Goal: Task Accomplishment & Management: Complete application form

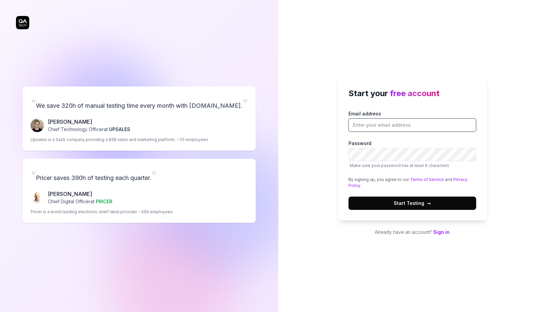
click at [368, 122] on input "Email address" at bounding box center [413, 124] width 128 height 13
click at [330, 207] on div "Start your free account Email address Password Make sure your password has at l…" at bounding box center [413, 156] width 268 height 312
click at [366, 126] on input "Email address" at bounding box center [413, 124] width 128 height 13
click at [302, 195] on div "Start your free account Email address Password Make sure your password has at l…" at bounding box center [413, 156] width 268 height 312
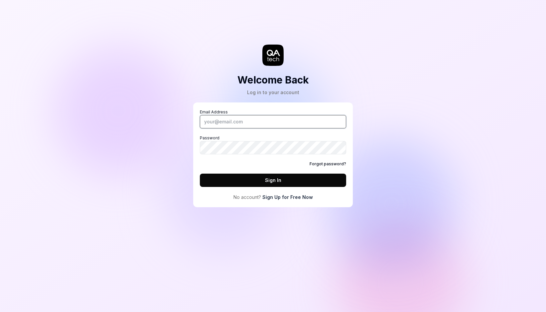
click at [281, 124] on input "Email Address" at bounding box center [273, 121] width 146 height 13
type input "[EMAIL_ADDRESS][DOMAIN_NAME]"
click at [274, 199] on link "Sign Up for Free Now" at bounding box center [288, 197] width 51 height 7
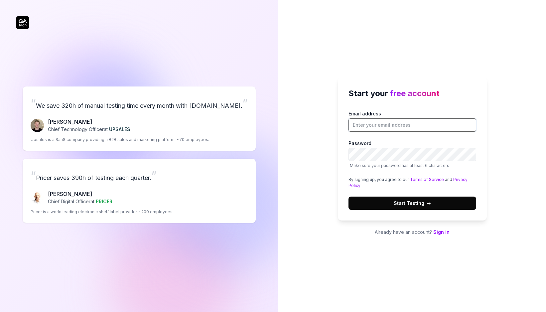
click at [428, 129] on input "Email address" at bounding box center [413, 124] width 128 height 13
drag, startPoint x: 395, startPoint y: 125, endPoint x: 464, endPoint y: 125, distance: 69.2
click at [453, 125] on input "[DOMAIN_NAME]" at bounding box center [413, 124] width 128 height 13
type input "[EMAIL_ADDRESS][DOMAIN_NAME]"
click at [349, 197] on button "Start Testing →" at bounding box center [413, 203] width 128 height 13
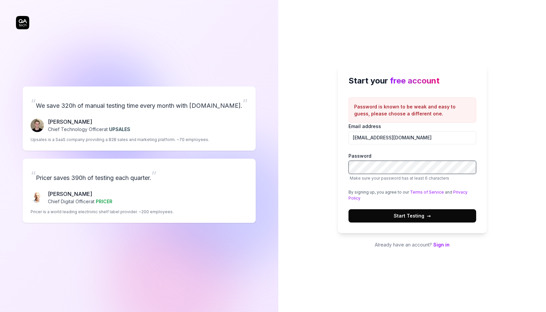
click at [349, 209] on button "Start Testing →" at bounding box center [413, 215] width 128 height 13
click at [429, 217] on span "→" at bounding box center [429, 215] width 4 height 7
click at [349, 209] on button "Start Testing →" at bounding box center [413, 215] width 128 height 13
click at [437, 216] on button "Start Testing →" at bounding box center [413, 215] width 128 height 13
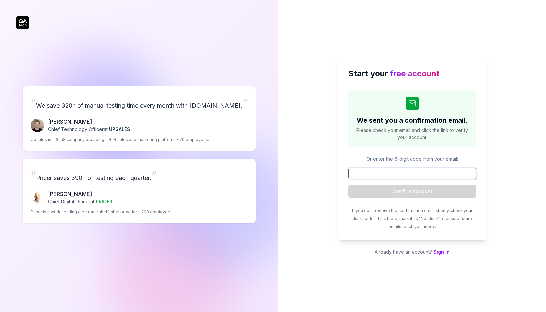
paste input "646753"
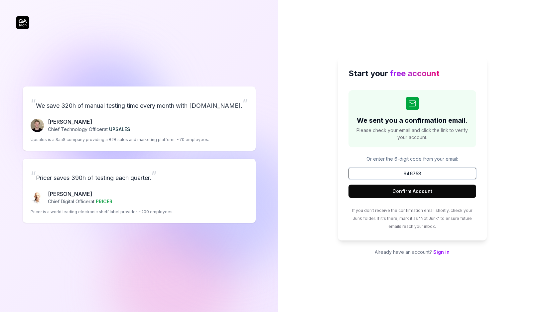
type input "646753"
click at [417, 192] on button "Confirm Account" at bounding box center [413, 191] width 128 height 13
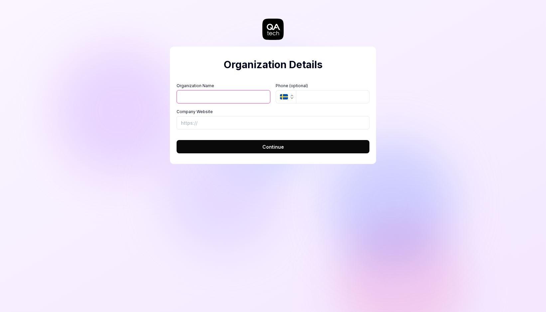
click at [248, 98] on input "Organization Name" at bounding box center [224, 96] width 94 height 13
click at [233, 70] on h2 "Organization Details" at bounding box center [273, 64] width 193 height 15
click at [224, 96] on input "Organization Name" at bounding box center [224, 96] width 94 height 13
type input "keke"
click at [307, 100] on input "tel" at bounding box center [333, 96] width 74 height 13
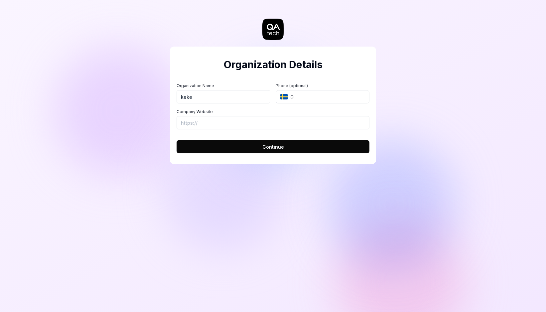
click at [289, 100] on button "SE" at bounding box center [286, 96] width 20 height 13
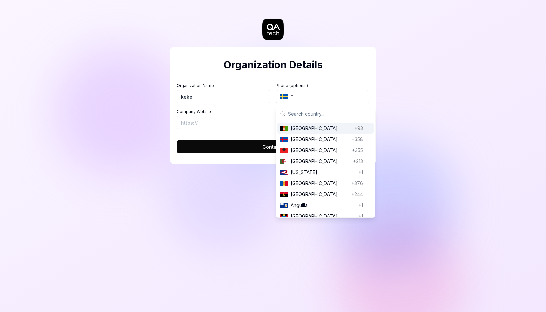
click at [289, 100] on button "SE" at bounding box center [286, 96] width 20 height 13
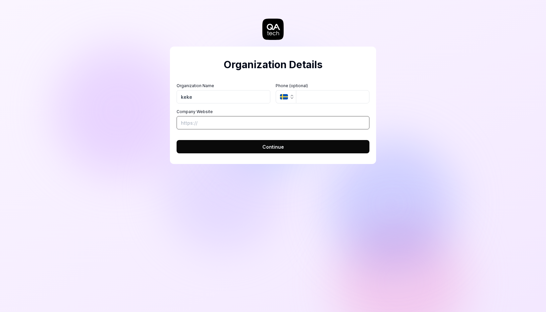
click at [254, 125] on input "Company Website" at bounding box center [273, 122] width 193 height 13
type input "[URL][DOMAIN_NAME]"
click at [279, 145] on span "Continue" at bounding box center [274, 146] width 22 height 7
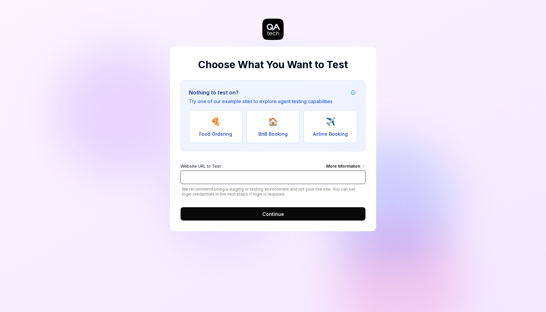
click at [216, 181] on input "Website URL to Test More Information" at bounding box center [273, 177] width 185 height 13
click at [273, 179] on input "Website URL to Test More Information" at bounding box center [273, 177] width 185 height 13
type input "d"
type input "[URL][DOMAIN_NAME]"
click at [288, 216] on button "Continue" at bounding box center [273, 213] width 185 height 13
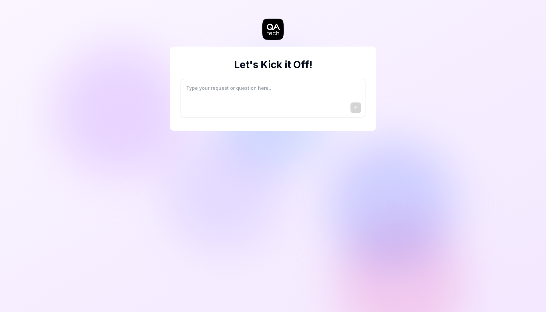
type textarea "*"
type textarea "I"
type textarea "*"
type textarea "I"
type textarea "*"
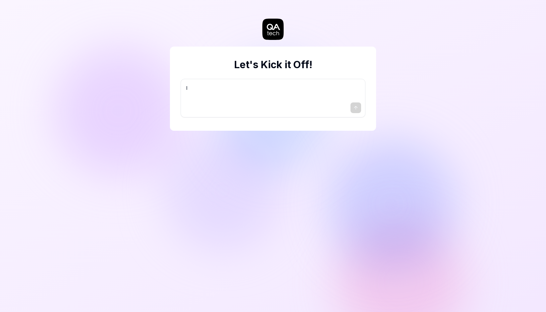
type textarea "I w"
type textarea "*"
type textarea "I wa"
type textarea "*"
type textarea "I wan"
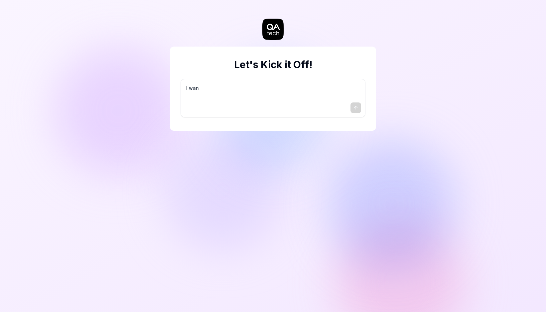
type textarea "*"
type textarea "I want"
type textarea "*"
type textarea "I want"
type textarea "*"
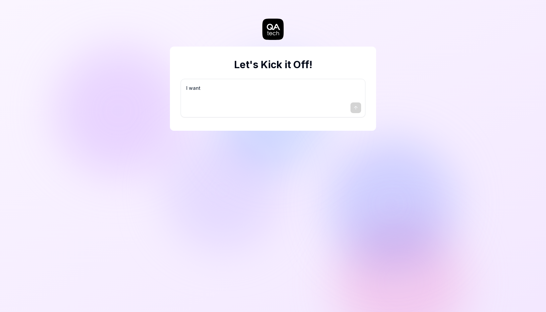
type textarea "I want a"
type textarea "*"
type textarea "I want a"
type textarea "*"
type textarea "I want a g"
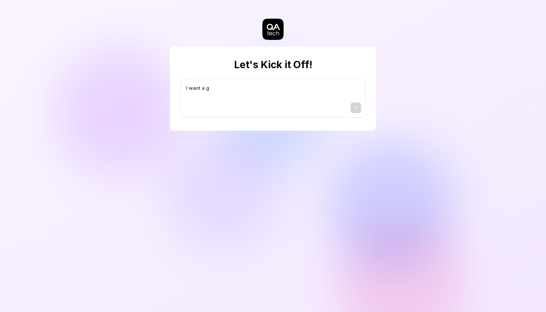
type textarea "*"
type textarea "I want a go"
type textarea "*"
type textarea "I want a goo"
type textarea "*"
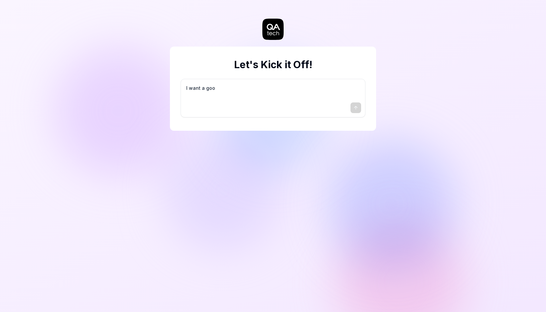
type textarea "I want a good"
type textarea "*"
type textarea "I want a good"
type textarea "*"
type textarea "I want a good t"
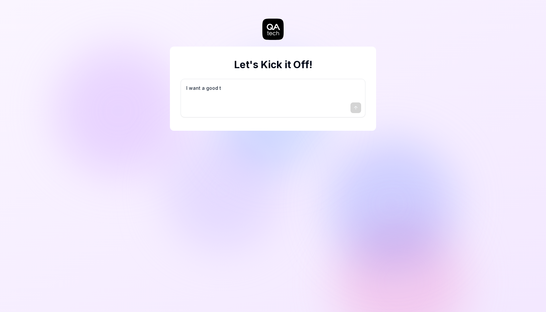
type textarea "*"
type textarea "I want a good te"
type textarea "*"
type textarea "I want a good tes"
type textarea "*"
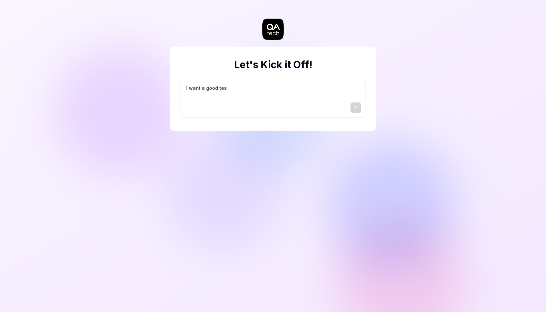
type textarea "I want a good test"
type textarea "*"
type textarea "I want a good test"
type textarea "*"
type textarea "I want a good test s"
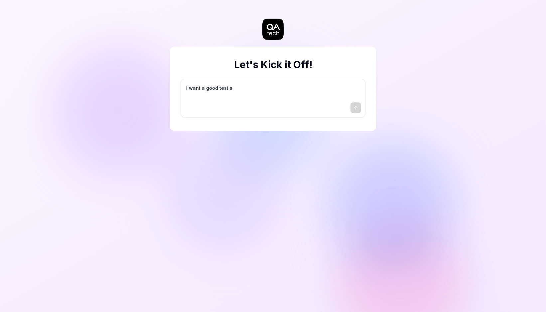
type textarea "*"
type textarea "I want a good test se"
type textarea "*"
type textarea "I want a good test set"
type textarea "*"
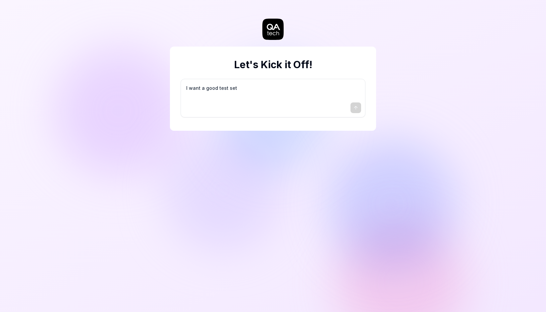
type textarea "I want a good test setu"
type textarea "*"
type textarea "I want a good test setup"
type textarea "*"
type textarea "I want a good test setup"
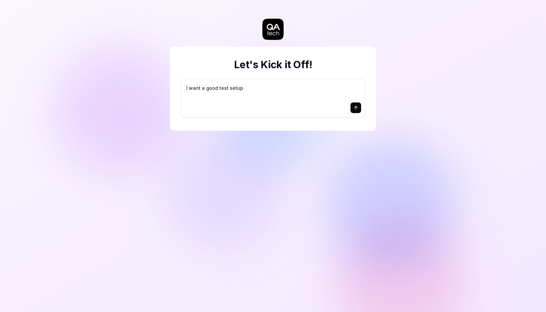
type textarea "*"
type textarea "I want a good test setup f"
type textarea "*"
type textarea "I want a good test setup fo"
type textarea "*"
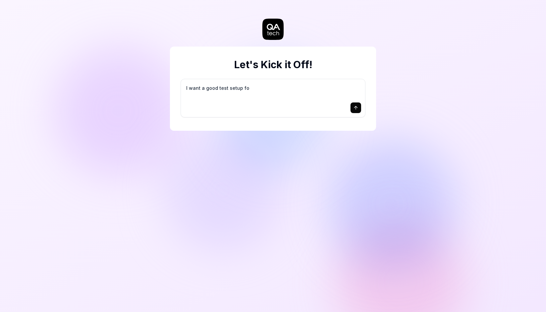
type textarea "I want a good test setup for"
type textarea "*"
type textarea "I want a good test setup for"
type textarea "*"
type textarea "I want a good test setup for m"
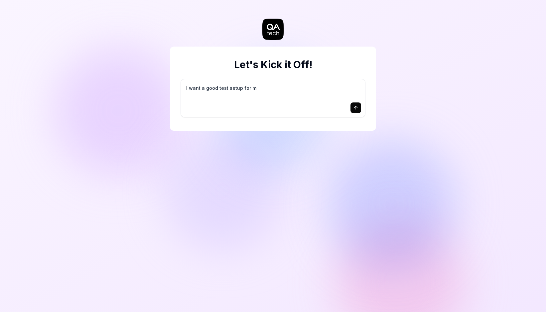
type textarea "*"
type textarea "I want a good test setup for my"
type textarea "*"
type textarea "I want a good test setup for my"
type textarea "*"
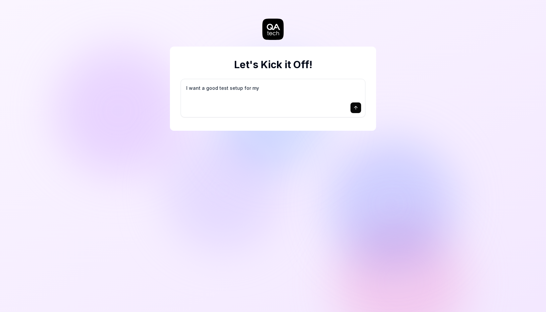
type textarea "I want a good test setup for my s"
type textarea "*"
type textarea "I want a good test setup for my si"
type textarea "*"
type textarea "I want a good test setup for my sit"
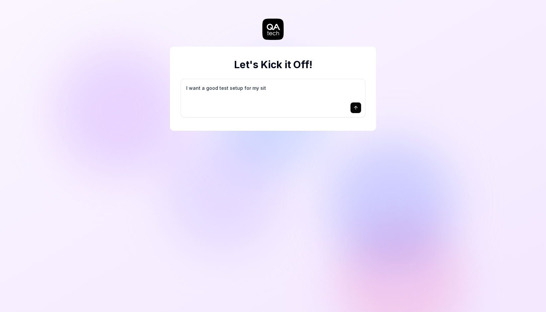
type textarea "*"
type textarea "I want a good test setup for my site"
type textarea "*"
type textarea "I want a good test setup for my site"
type textarea "*"
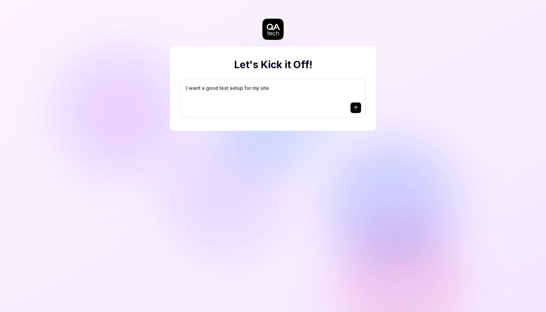
type textarea "I want a good test setup for my site -"
type textarea "*"
type textarea "I want a good test setup for my site -"
type textarea "*"
type textarea "I want a good test setup for my site - h"
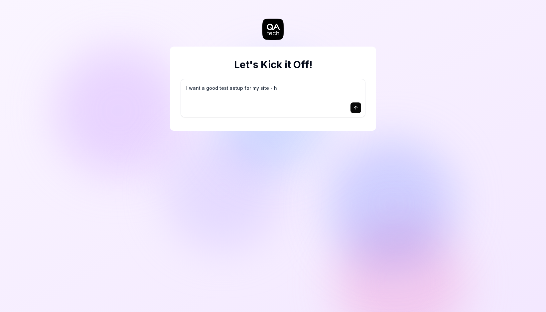
type textarea "*"
type textarea "I want a good test setup for my site - he"
type textarea "*"
type textarea "I want a good test setup for my site - hel"
type textarea "*"
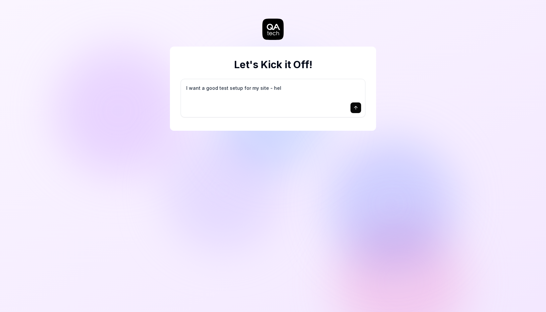
type textarea "I want a good test setup for my site - help"
type textarea "*"
type textarea "I want a good test setup for my site - help"
type textarea "*"
type textarea "I want a good test setup for my site - help m"
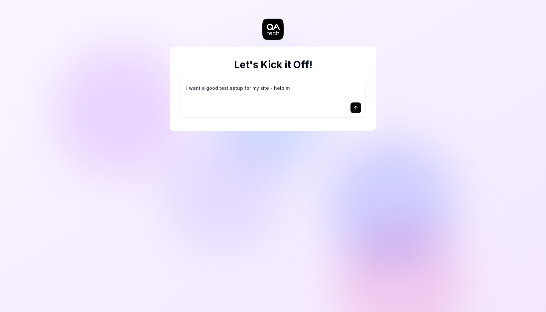
type textarea "*"
type textarea "I want a good test setup for my site - help me"
type textarea "*"
type textarea "I want a good test setup for my site - help me"
type textarea "*"
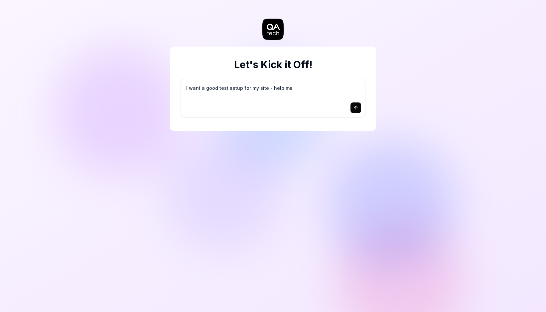
type textarea "I want a good test setup for my site - help me c"
type textarea "*"
type textarea "I want a good test setup for my site - help me cr"
type textarea "*"
type textarea "I want a good test setup for my site - help me cre"
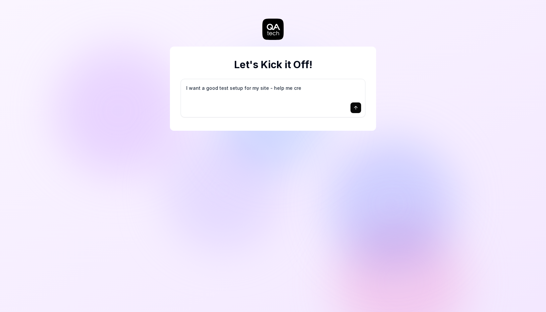
type textarea "*"
type textarea "I want a good test setup for my site - help me crea"
type textarea "*"
type textarea "I want a good test setup for my site - help me creat"
type textarea "*"
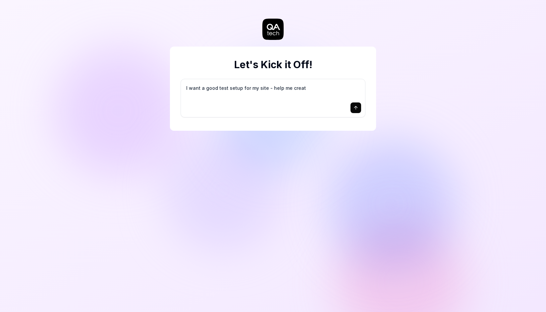
type textarea "I want a good test setup for my site - help me create"
type textarea "*"
type textarea "I want a good test setup for my site - help me create"
type textarea "*"
type textarea "I want a good test setup for my site - help me create t"
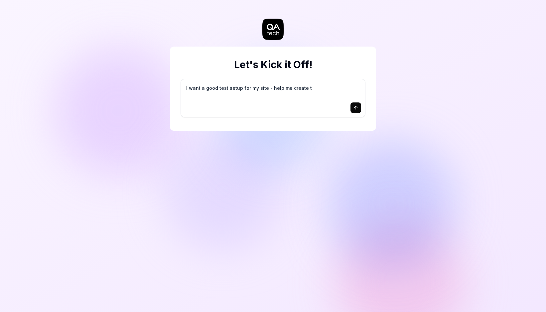
type textarea "*"
type textarea "I want a good test setup for my site - help me create th"
type textarea "*"
type textarea "I want a good test setup for my site - help me create the"
type textarea "*"
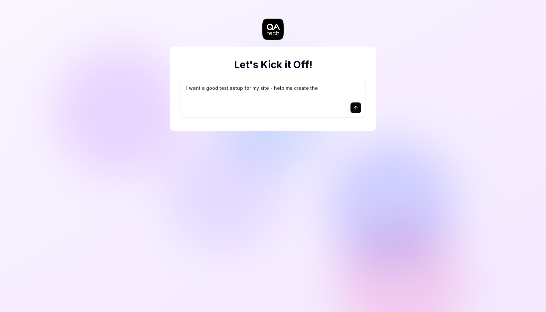
type textarea "I want a good test setup for my site - help me create the"
type textarea "*"
type textarea "I want a good test setup for my site - help me create the f"
type textarea "*"
type textarea "I want a good test setup for my site - help me create the fi"
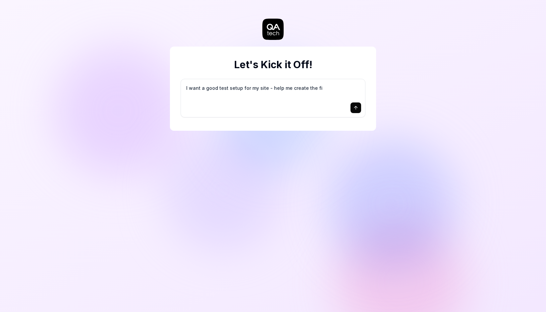
type textarea "*"
type textarea "I want a good test setup for my site - help me create the fir"
type textarea "*"
type textarea "I want a good test setup for my site - help me create the firs"
type textarea "*"
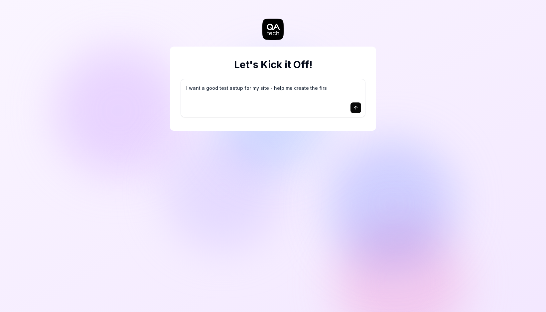
type textarea "I want a good test setup for my site - help me create the first"
type textarea "*"
type textarea "I want a good test setup for my site - help me create the first"
type textarea "*"
type textarea "I want a good test setup for my site - help me create the first 3"
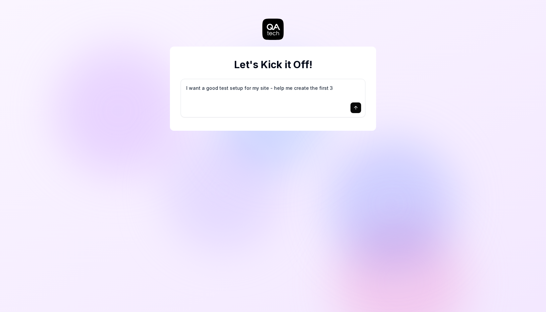
type textarea "*"
type textarea "I want a good test setup for my site - help me create the first 3-"
type textarea "*"
type textarea "I want a good test setup for my site - help me create the first 3-5"
type textarea "*"
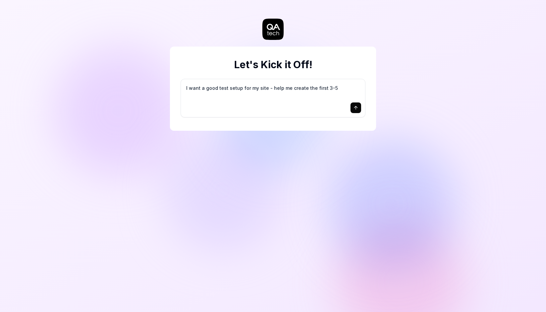
type textarea "I want a good test setup for my site - help me create the first 3-5"
type textarea "*"
type textarea "I want a good test setup for my site - help me create the first 3-5 t"
type textarea "*"
type textarea "I want a good test setup for my site - help me create the first 3-5 te"
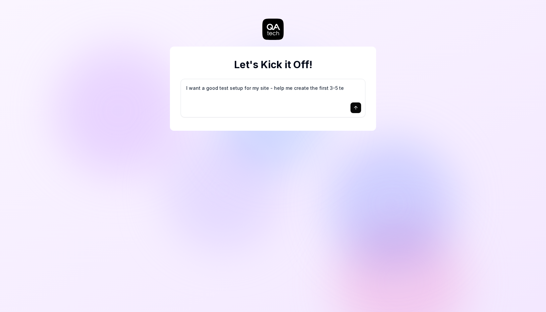
type textarea "*"
type textarea "I want a good test setup for my site - help me create the first 3-5 tes"
type textarea "*"
type textarea "I want a good test setup for my site - help me create the first 3-5 test"
type textarea "*"
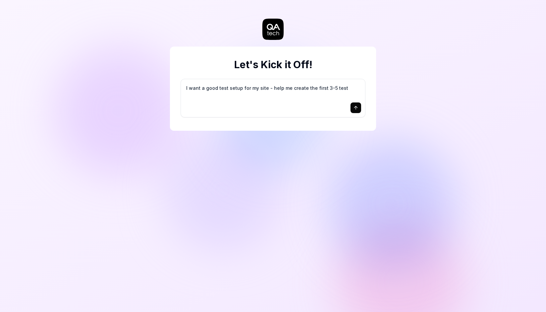
type textarea "I want a good test setup for my site - help me create the first 3-5 test"
type textarea "*"
type textarea "I want a good test setup for my site - help me create the first 3-5 test c"
type textarea "*"
type textarea "I want a good test setup for my site - help me create the first 3-5 test ca"
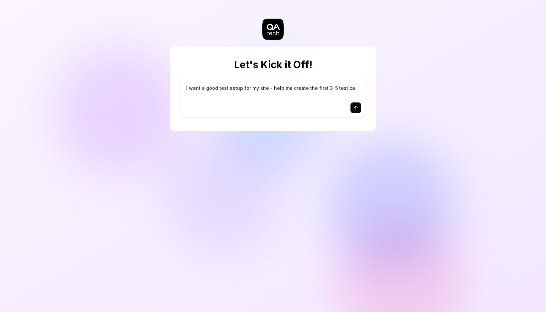
type textarea "*"
type textarea "I want a good test setup for my site - help me create the first 3-5 test cas"
type textarea "*"
type textarea "I want a good test setup for my site - help me create the first 3-5 test case"
type textarea "*"
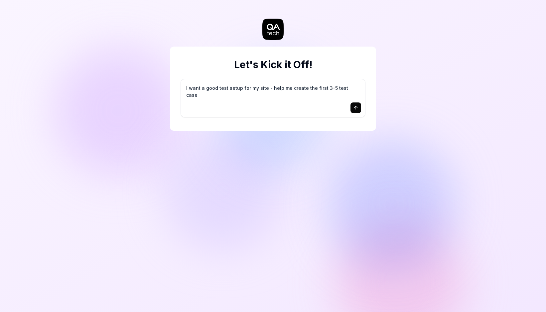
type textarea "I want a good test setup for my site - help me create the first 3-5 test cases"
click at [287, 92] on textarea "I want a good test setup for my site - help me create the first 3-5 test cases" at bounding box center [273, 91] width 176 height 17
click at [308, 103] on div at bounding box center [273, 108] width 176 height 11
click at [358, 109] on icon "submit" at bounding box center [355, 107] width 5 height 5
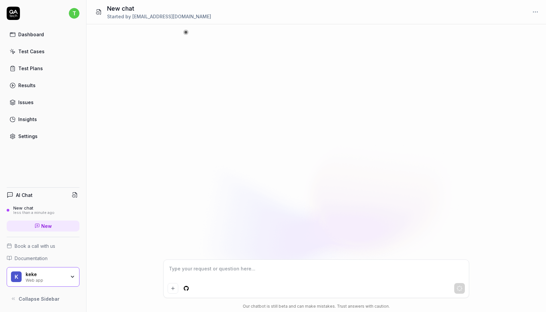
click at [238, 277] on textarea at bounding box center [317, 272] width 298 height 17
click at [32, 134] on div "Settings" at bounding box center [27, 136] width 19 height 7
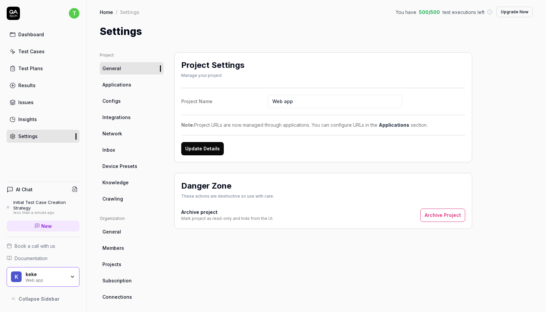
click at [126, 103] on link "Configs" at bounding box center [132, 101] width 64 height 12
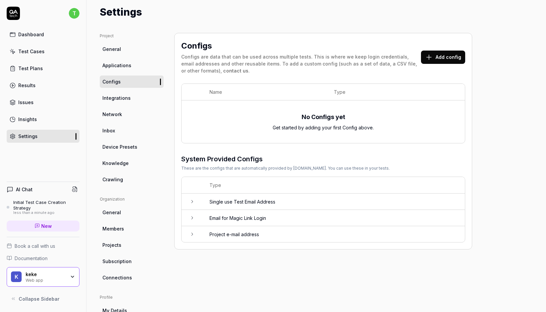
scroll to position [19, 0]
click at [124, 65] on span "Applications" at bounding box center [117, 65] width 29 height 7
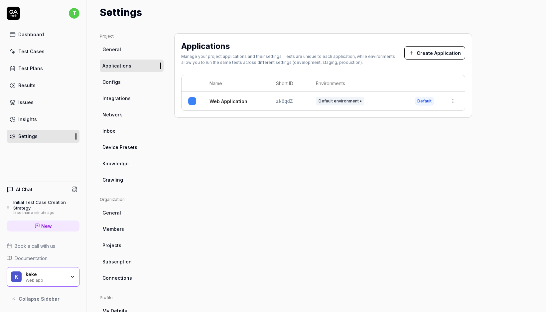
click at [125, 45] on link "General" at bounding box center [132, 49] width 64 height 12
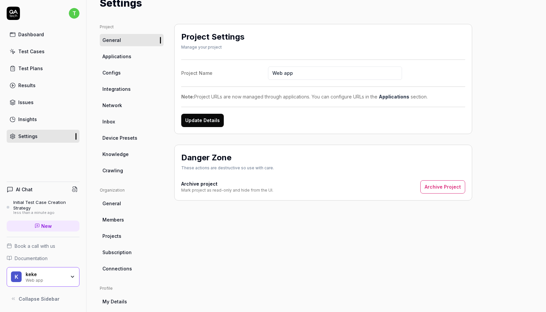
scroll to position [31, 0]
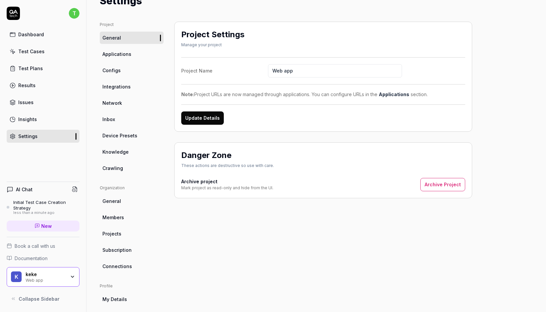
click at [39, 122] on link "Insights" at bounding box center [43, 119] width 73 height 13
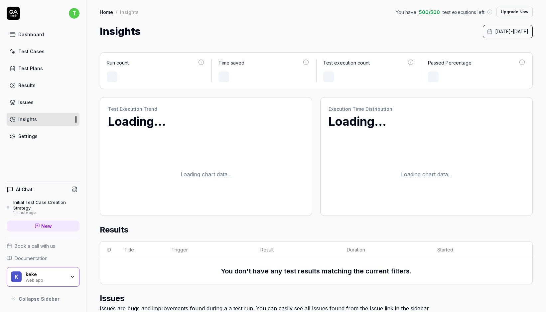
click at [45, 71] on link "Test Plans" at bounding box center [43, 68] width 73 height 13
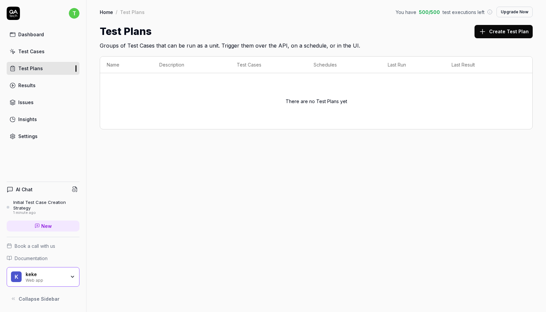
click at [503, 37] on button "Create Test Plan" at bounding box center [504, 31] width 58 height 13
click at [34, 134] on div "Settings" at bounding box center [27, 136] width 19 height 7
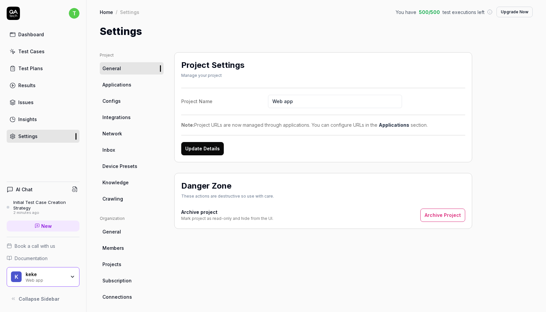
click at [122, 182] on span "Knowledge" at bounding box center [116, 182] width 26 height 7
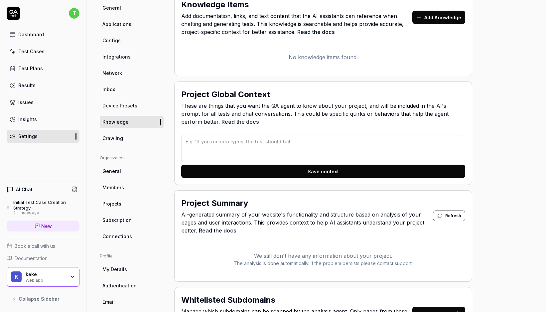
scroll to position [100, 0]
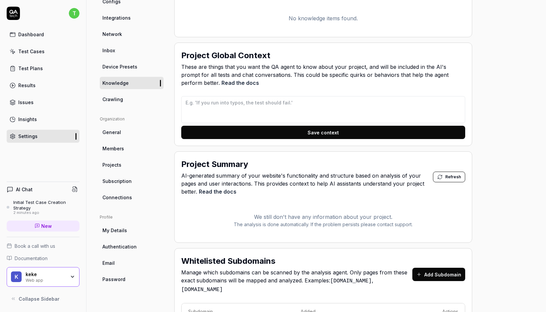
click at [119, 278] on span "Password" at bounding box center [114, 279] width 23 height 7
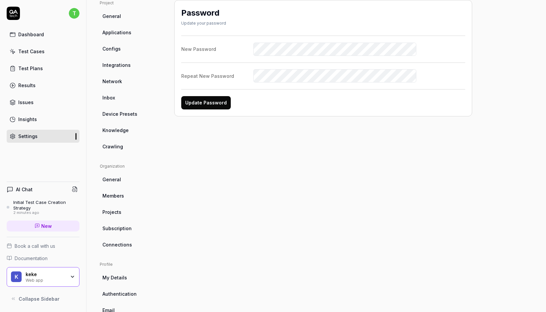
scroll to position [86, 0]
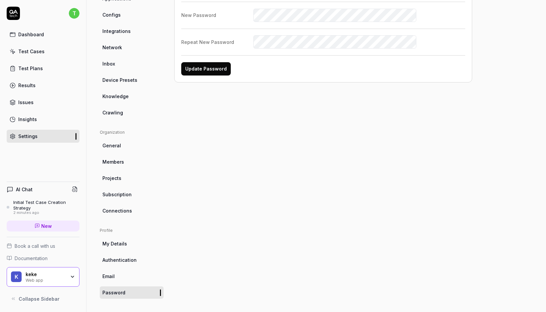
click at [117, 274] on link "Email" at bounding box center [132, 276] width 64 height 12
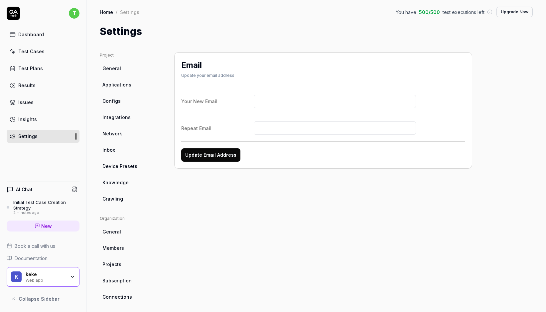
click at [44, 47] on link "Test Cases" at bounding box center [43, 51] width 73 height 13
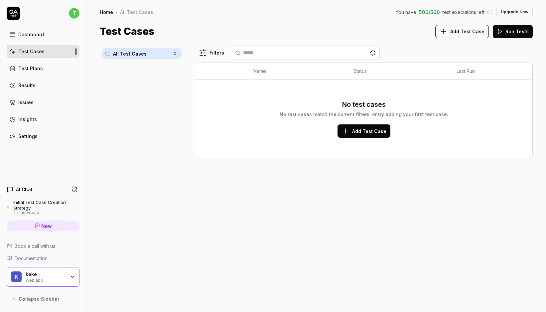
click at [37, 272] on div "keke" at bounding box center [46, 275] width 40 height 6
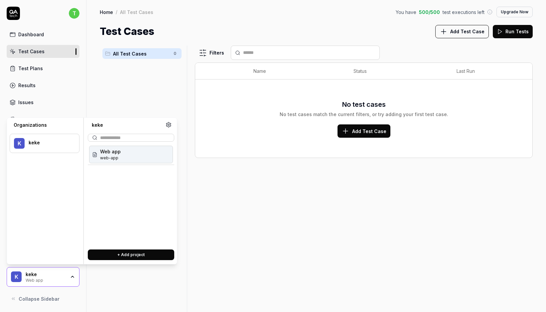
click at [136, 150] on div "Web app web-app" at bounding box center [131, 155] width 84 height 18
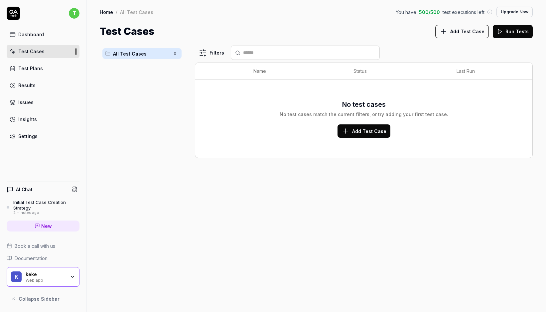
click at [213, 220] on div "Filters Name Status Last Run No test cases No test cases match the current filt…" at bounding box center [364, 179] width 338 height 267
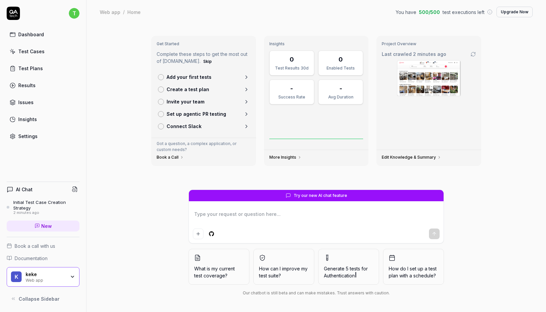
click at [44, 136] on link "Settings" at bounding box center [43, 136] width 73 height 13
type textarea "*"
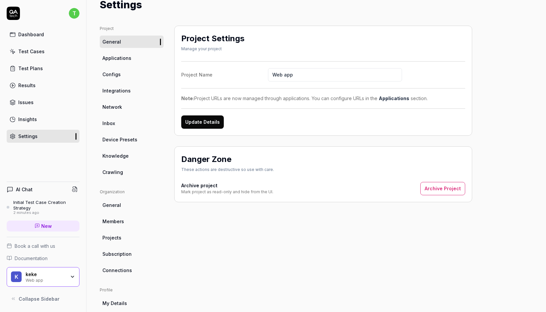
scroll to position [25, 0]
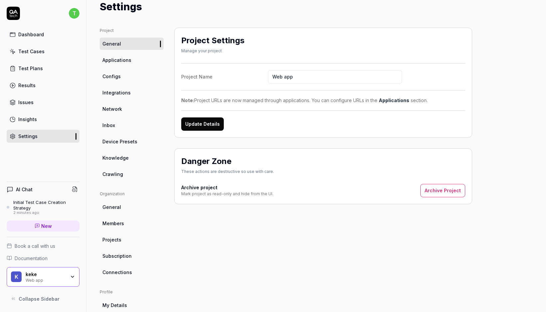
click at [112, 74] on span "Configs" at bounding box center [112, 76] width 18 height 7
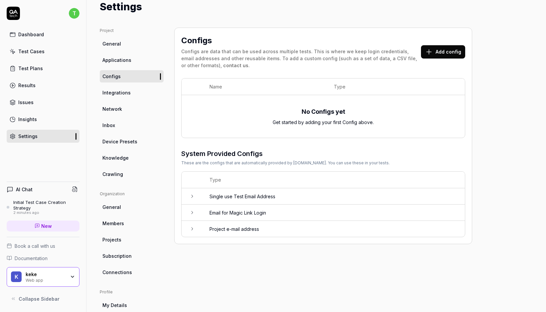
click at [441, 53] on button "Add config" at bounding box center [443, 51] width 44 height 13
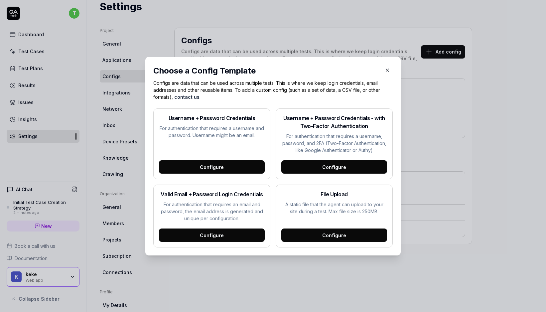
click at [242, 161] on div "Configure" at bounding box center [212, 166] width 106 height 13
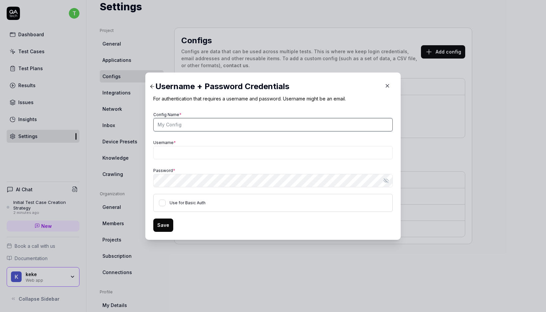
click at [206, 129] on input "Config Name *" at bounding box center [273, 124] width 240 height 13
click at [193, 204] on label "Use for Basic Auth" at bounding box center [188, 202] width 36 height 5
click at [166, 204] on button "Use for Basic Auth" at bounding box center [162, 203] width 7 height 7
click at [193, 204] on label "Use for Basic Auth" at bounding box center [188, 202] width 36 height 5
click at [166, 204] on button "Use for Basic Auth" at bounding box center [162, 203] width 7 height 7
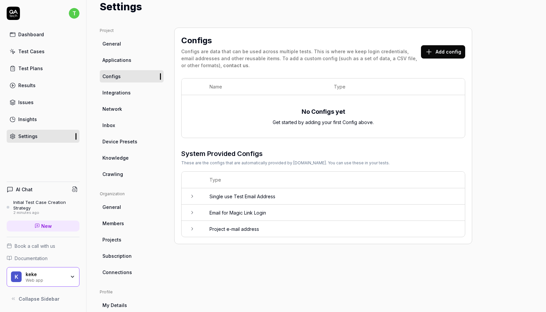
click at [465, 54] on button "Add config" at bounding box center [443, 51] width 44 height 13
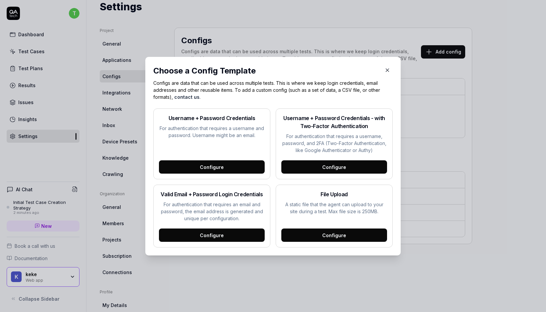
click at [341, 164] on div "Configure" at bounding box center [335, 166] width 106 height 13
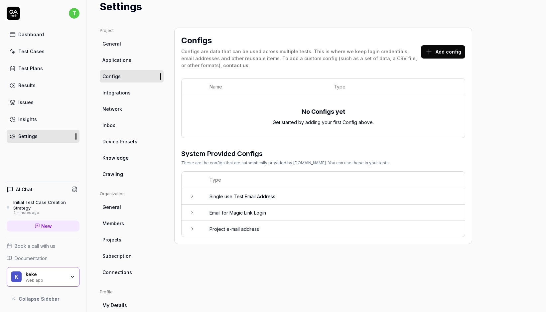
click at [438, 47] on button "Add config" at bounding box center [443, 51] width 44 height 13
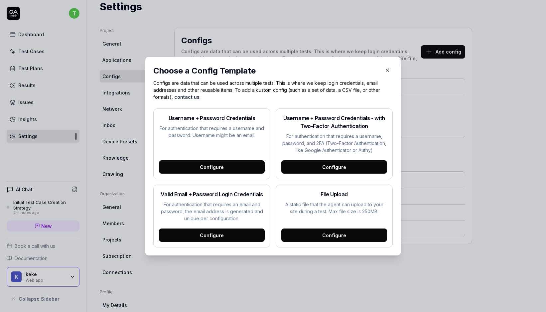
click at [225, 236] on div "Configure" at bounding box center [212, 235] width 106 height 13
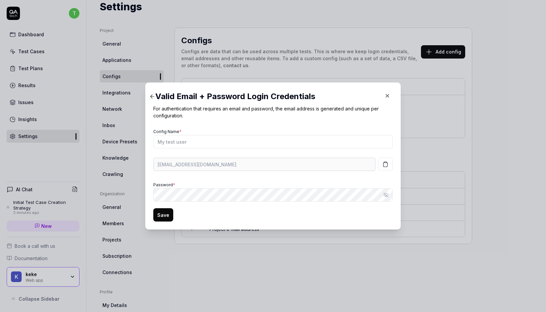
click at [154, 99] on icon at bounding box center [152, 97] width 6 height 6
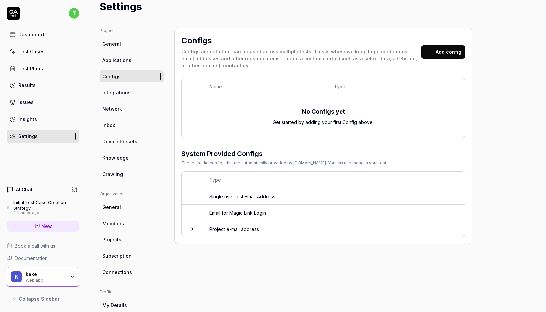
click at [42, 55] on link "Test Cases" at bounding box center [43, 51] width 73 height 13
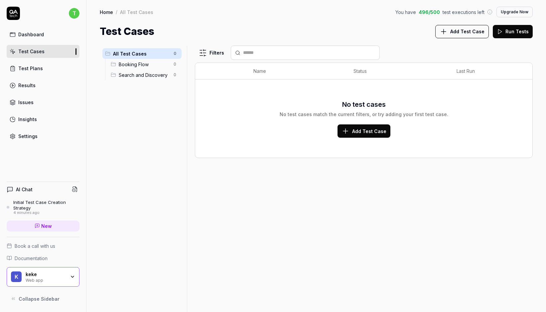
click at [354, 131] on span "Add Test Case" at bounding box center [369, 131] width 34 height 7
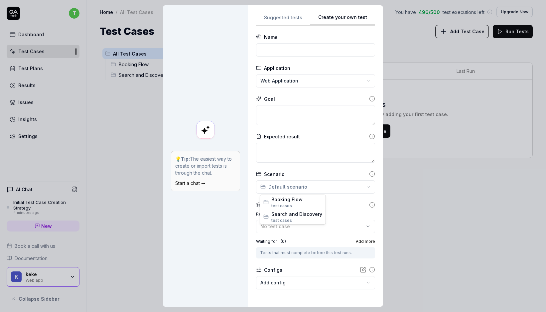
click at [299, 186] on div "**********" at bounding box center [273, 156] width 546 height 312
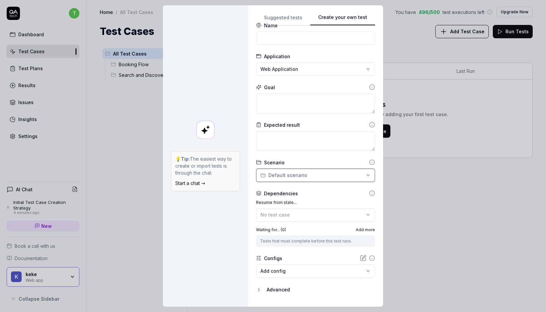
scroll to position [25, 0]
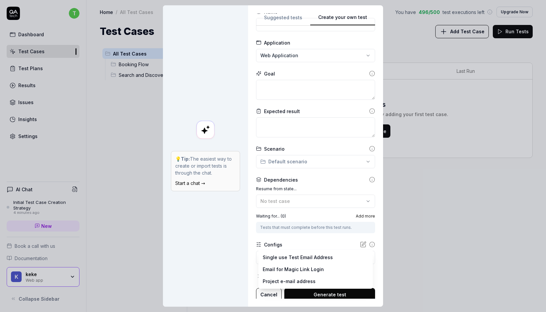
click at [298, 256] on body "t Dashboard Test Cases Test Plans Results Issues Insights Settings AI Chat Init…" at bounding box center [273, 156] width 546 height 312
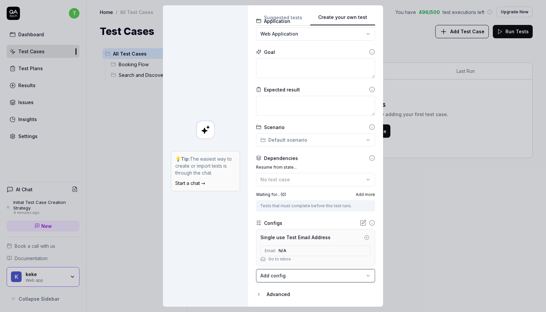
scroll to position [68, 0]
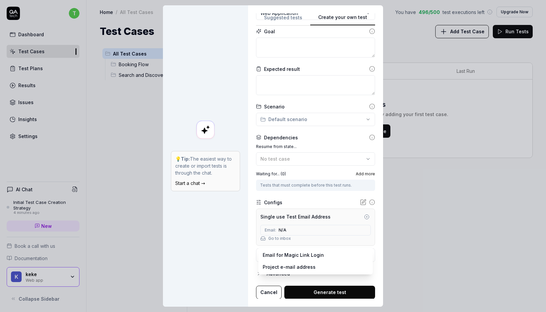
click at [296, 255] on body "t Dashboard Test Cases Test Plans Results Issues Insights Settings AI Chat Init…" at bounding box center [273, 156] width 546 height 312
click at [223, 245] on div "**********" at bounding box center [273, 156] width 546 height 312
click at [277, 255] on body "t Dashboard Test Cases Test Plans Results Issues Insights Settings AI Chat Init…" at bounding box center [273, 156] width 546 height 312
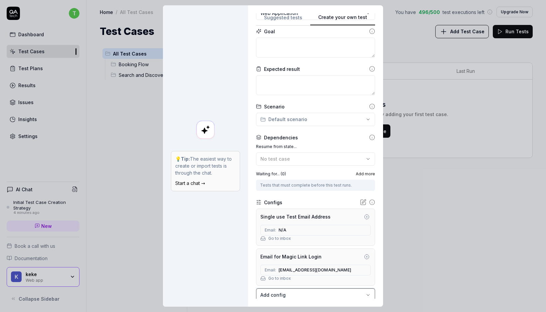
scroll to position [107, 0]
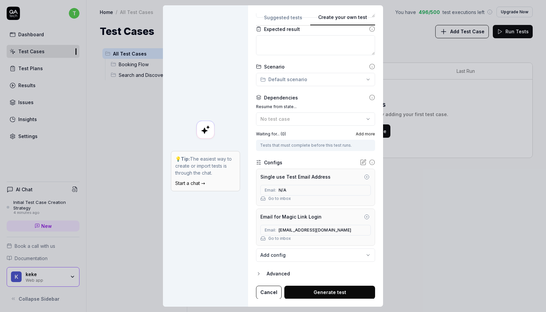
click at [280, 270] on div "Advanced" at bounding box center [321, 274] width 108 height 8
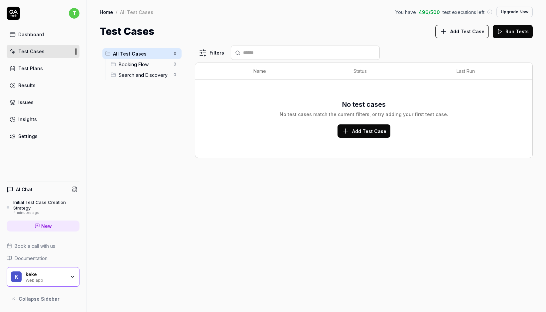
click at [34, 140] on link "Settings" at bounding box center [43, 136] width 73 height 13
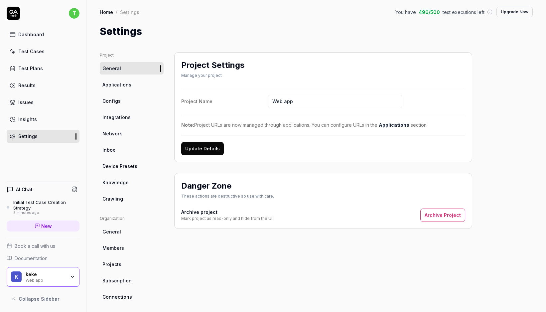
click at [107, 100] on span "Configs" at bounding box center [112, 101] width 18 height 7
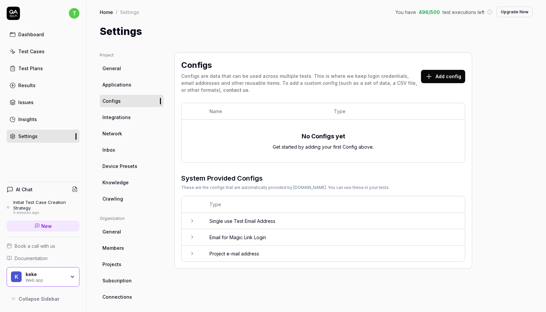
click at [445, 77] on button "Add config" at bounding box center [443, 76] width 44 height 13
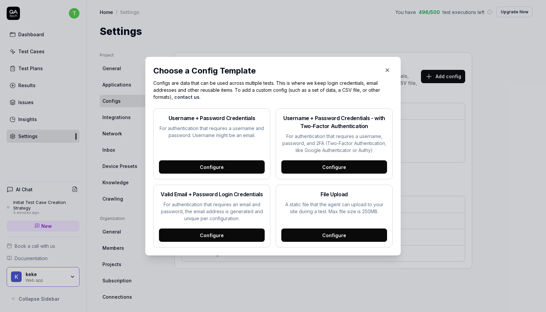
click at [233, 165] on div "Configure" at bounding box center [212, 166] width 106 height 13
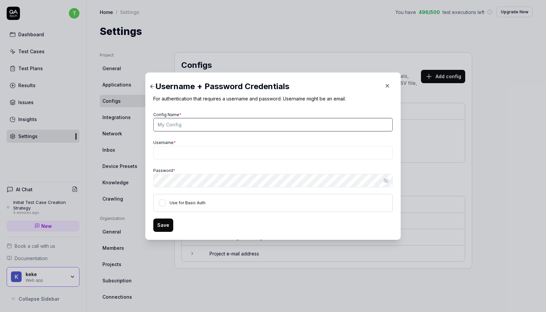
click at [211, 124] on input "Config Name *" at bounding box center [273, 124] width 240 height 13
click at [151, 84] on icon at bounding box center [152, 87] width 6 height 6
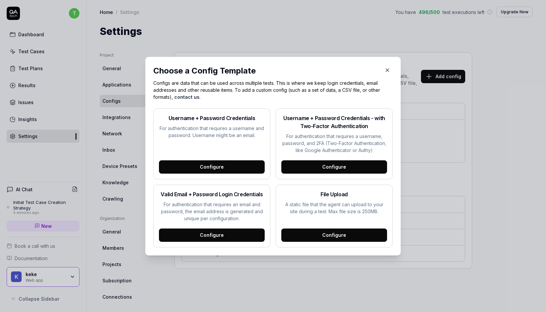
click at [308, 167] on div "Configure" at bounding box center [335, 166] width 106 height 13
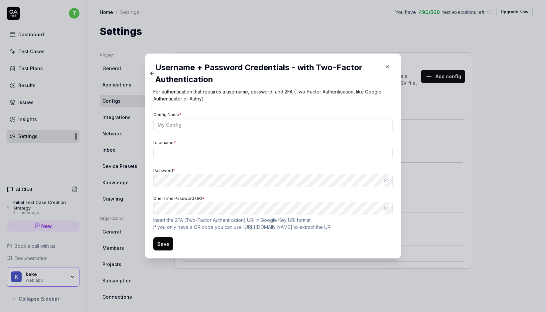
click at [149, 72] on icon at bounding box center [152, 74] width 6 height 6
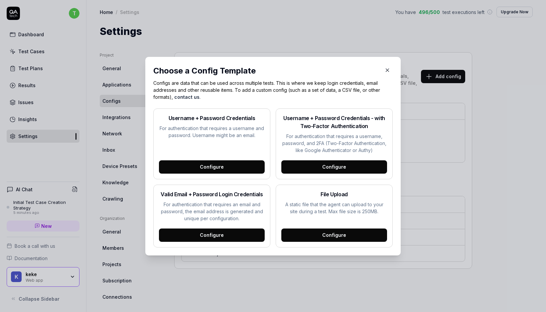
click at [238, 237] on div "Configure" at bounding box center [212, 235] width 106 height 13
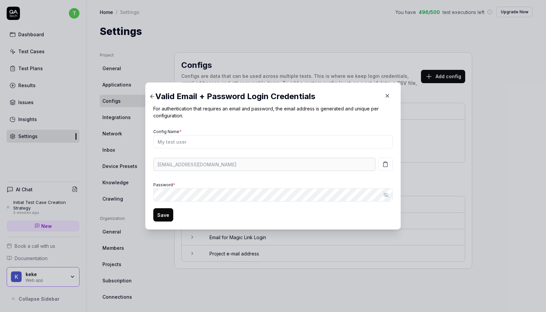
click at [386, 162] on rect "button" at bounding box center [386, 162] width 2 height 1
click at [152, 97] on icon at bounding box center [152, 97] width 6 height 6
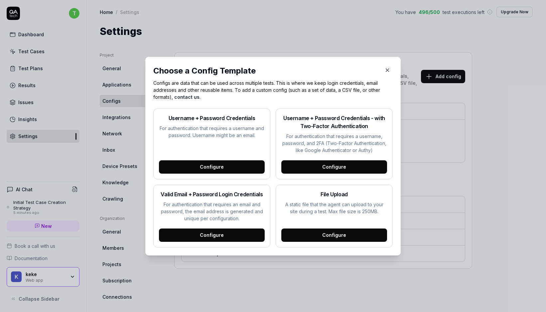
click at [252, 173] on div "Configure" at bounding box center [212, 166] width 106 height 13
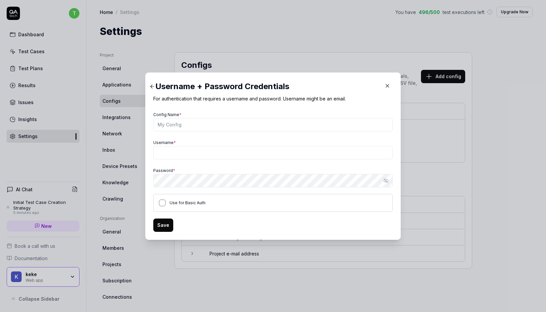
click at [161, 203] on button "Use for Basic Auth" at bounding box center [162, 203] width 7 height 7
click at [152, 86] on icon at bounding box center [152, 87] width 6 height 6
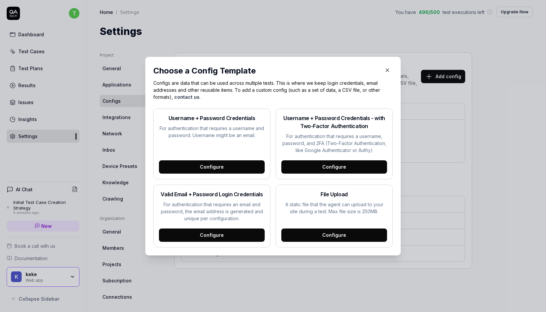
click at [333, 164] on div "Configure" at bounding box center [335, 166] width 106 height 13
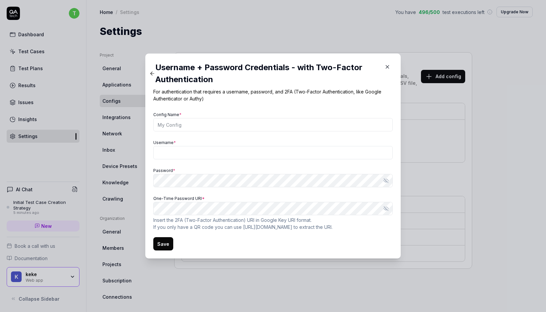
click at [283, 192] on div "Config Name * Username * Password * Show password [SECURITY_DATA] Password URI …" at bounding box center [273, 170] width 240 height 120
click at [152, 75] on icon at bounding box center [152, 74] width 6 height 6
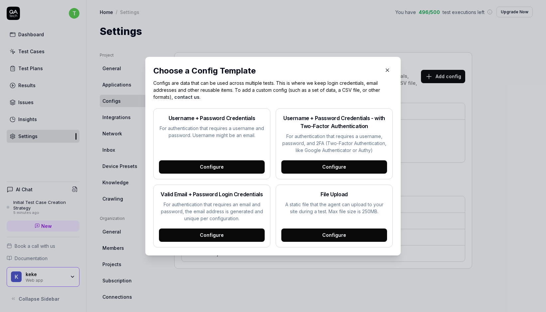
click at [224, 164] on div "Configure" at bounding box center [212, 166] width 106 height 13
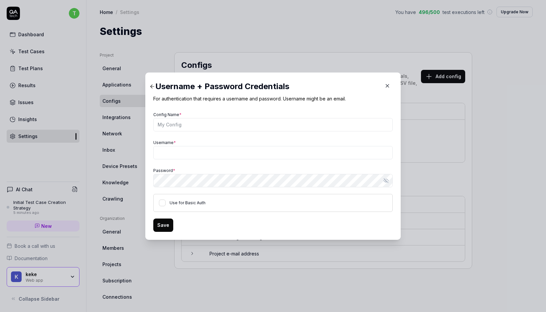
click at [132, 137] on div "​ Username + Password Credentials For authentication that requires a username a…" at bounding box center [273, 156] width 282 height 183
click at [152, 82] on div "Username + Password Credentials For authentication that requires a username and…" at bounding box center [273, 156] width 256 height 167
click at [152, 85] on icon at bounding box center [152, 87] width 6 height 6
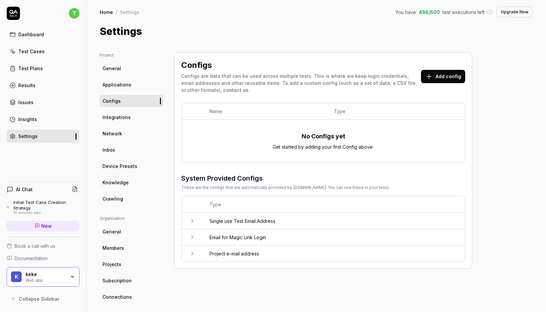
click at [447, 72] on button "Add config" at bounding box center [443, 76] width 44 height 13
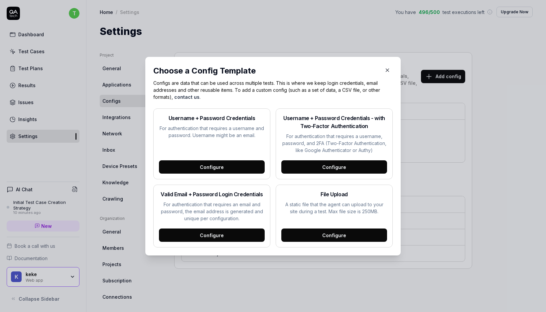
click at [235, 165] on div "Configure" at bounding box center [212, 166] width 106 height 13
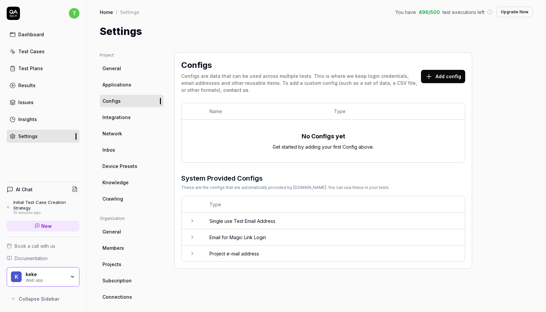
click at [443, 79] on button "Add config" at bounding box center [443, 76] width 44 height 13
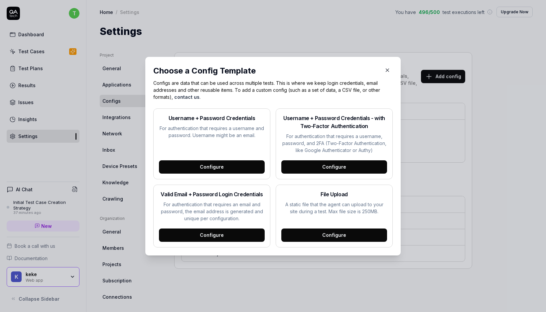
click at [318, 167] on div "Configure" at bounding box center [335, 166] width 106 height 13
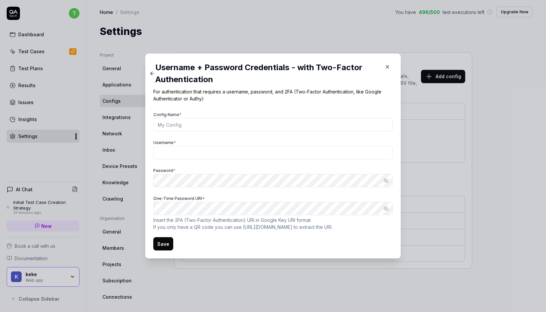
click at [151, 71] on icon at bounding box center [152, 74] width 6 height 6
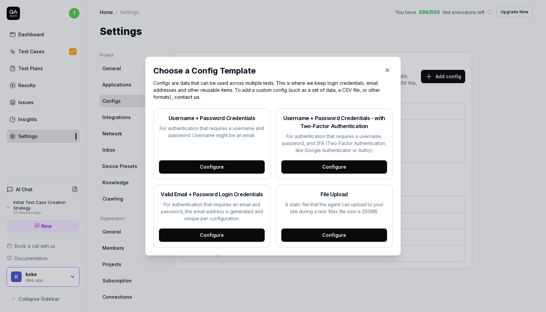
click at [210, 236] on div "Configure" at bounding box center [212, 235] width 106 height 13
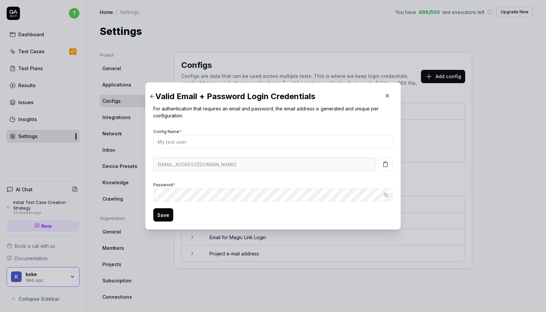
click at [171, 214] on button "Save" at bounding box center [163, 214] width 20 height 13
click at [149, 94] on icon at bounding box center [152, 97] width 6 height 6
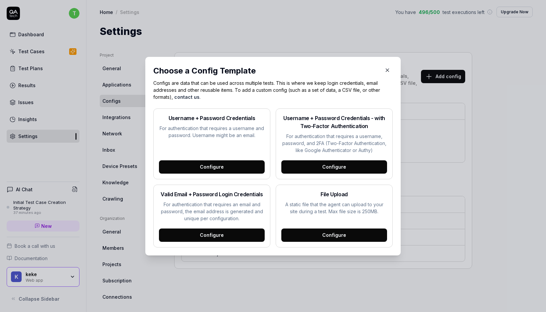
click at [200, 163] on div "Configure" at bounding box center [212, 166] width 106 height 13
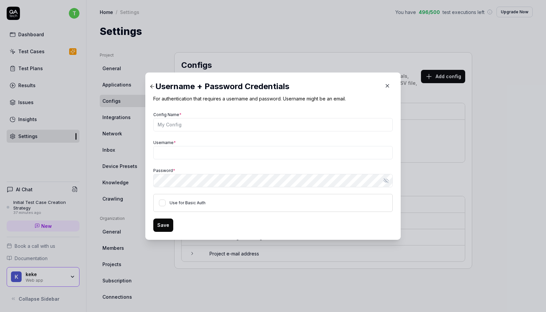
click at [152, 88] on icon at bounding box center [152, 87] width 2 height 4
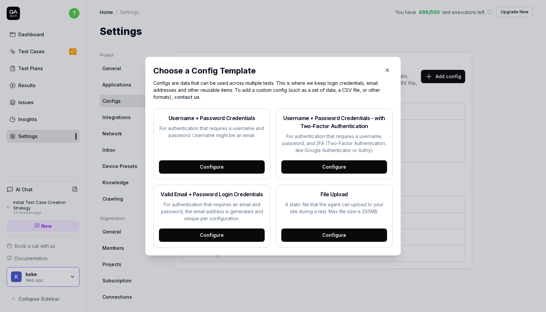
click at [321, 165] on div "Configure" at bounding box center [335, 166] width 106 height 13
